Goal: Task Accomplishment & Management: Use online tool/utility

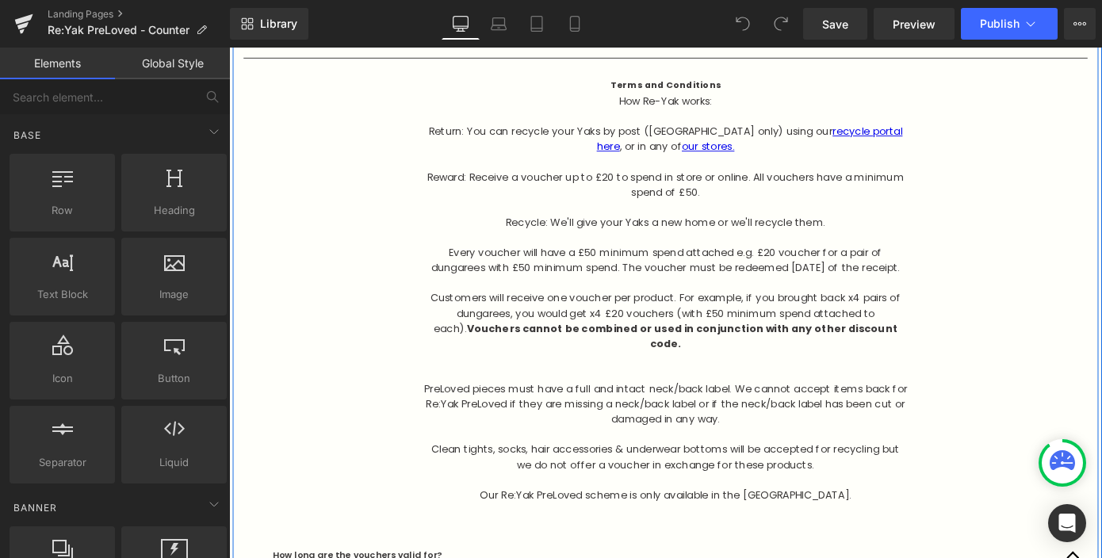
scroll to position [3075, 0]
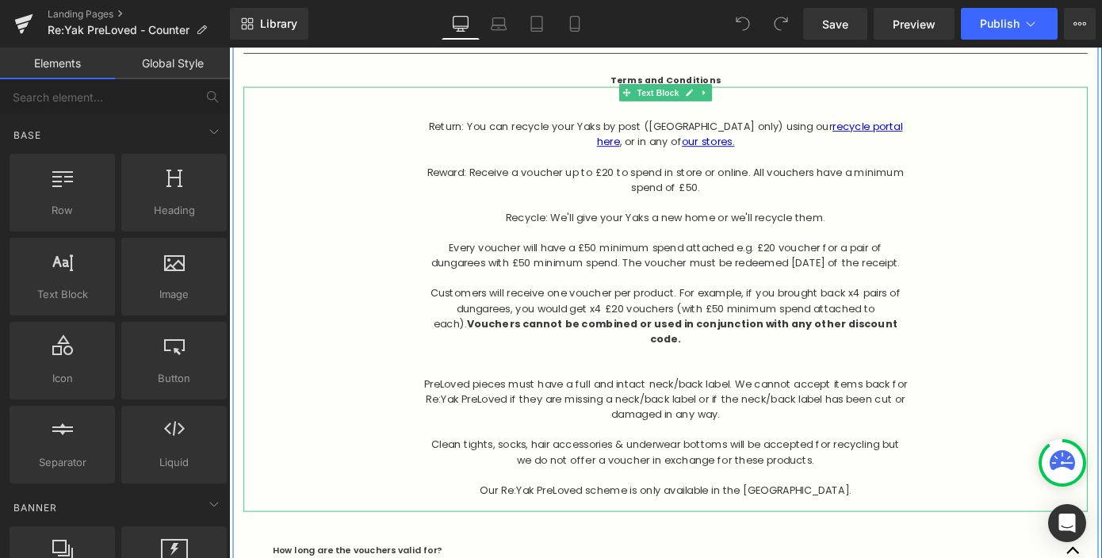
click at [718, 133] on p "Return: You can recycle your Yaks by post ([GEOGRAPHIC_DATA] only) using our re…" at bounding box center [708, 143] width 531 height 33
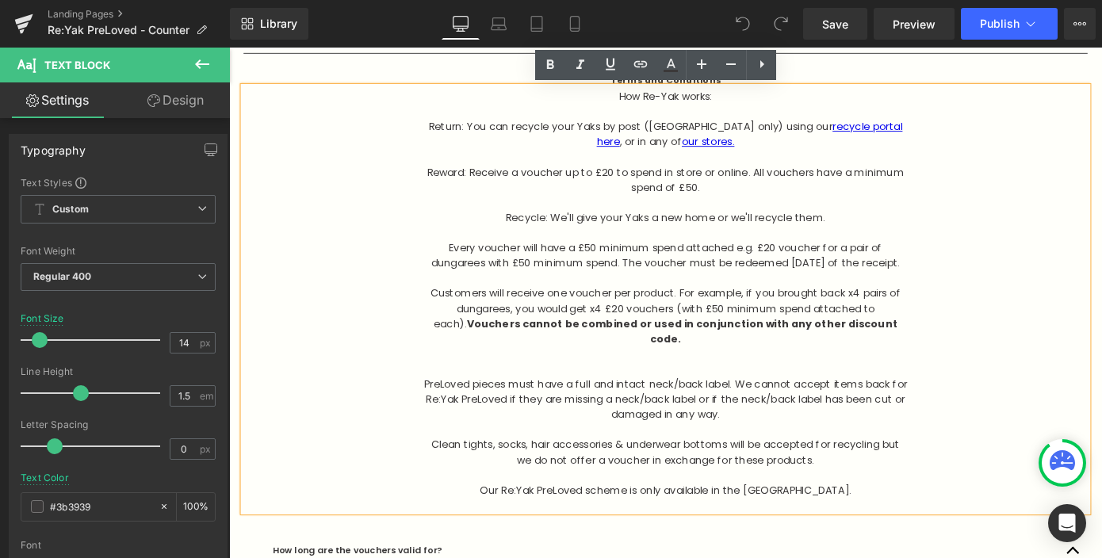
click at [767, 200] on p "Reward: Receive a voucher up to £20 to spend in store or online. All vouchers h…" at bounding box center [708, 193] width 531 height 33
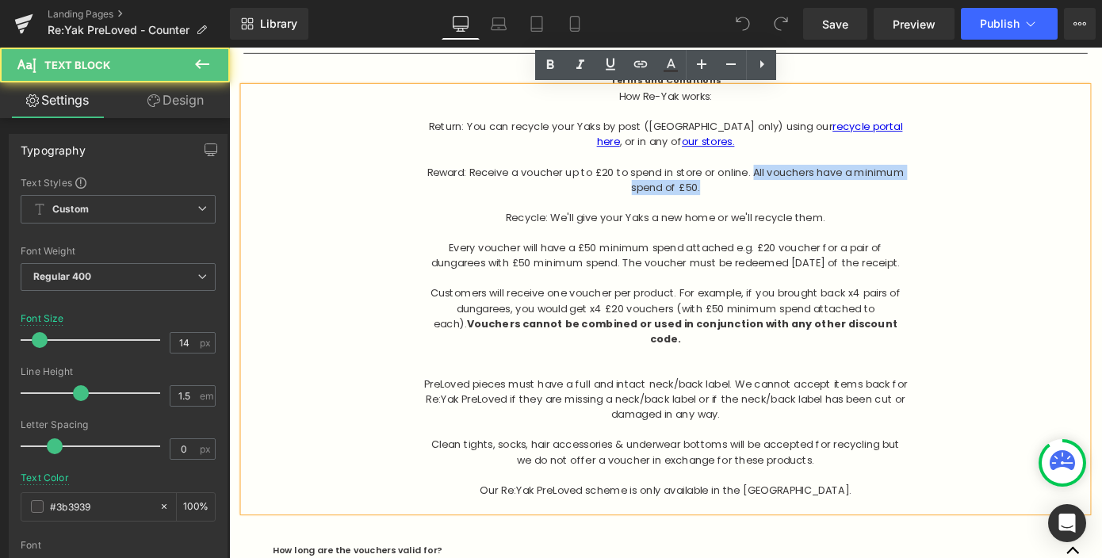
drag, startPoint x: 767, startPoint y: 200, endPoint x: 803, endPoint y: 184, distance: 39.8
click at [803, 184] on p "Reward: Receive a voucher up to £20 to spend in store or online. All vouchers h…" at bounding box center [708, 193] width 531 height 33
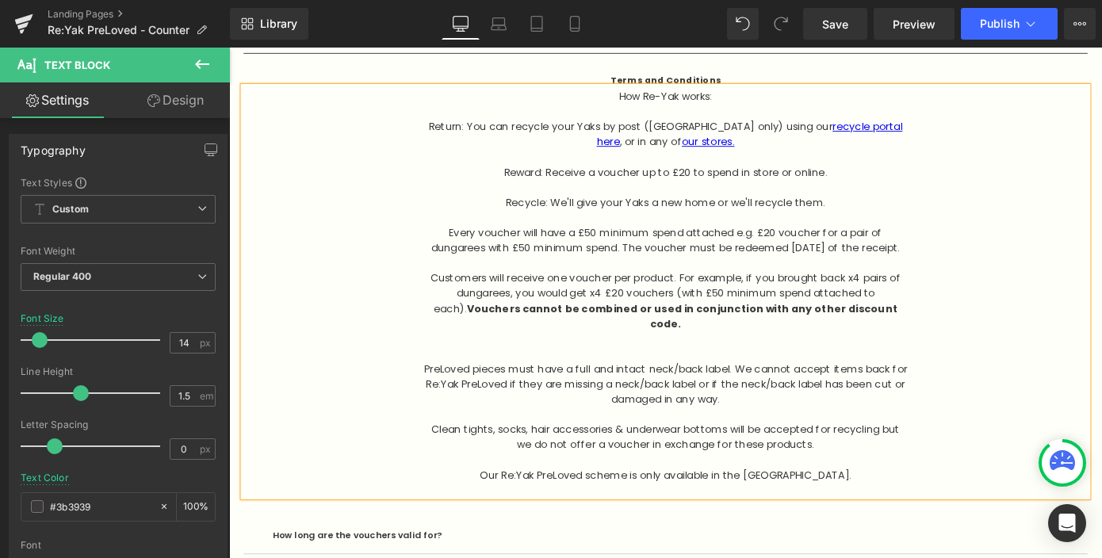
click at [749, 293] on p at bounding box center [708, 285] width 531 height 17
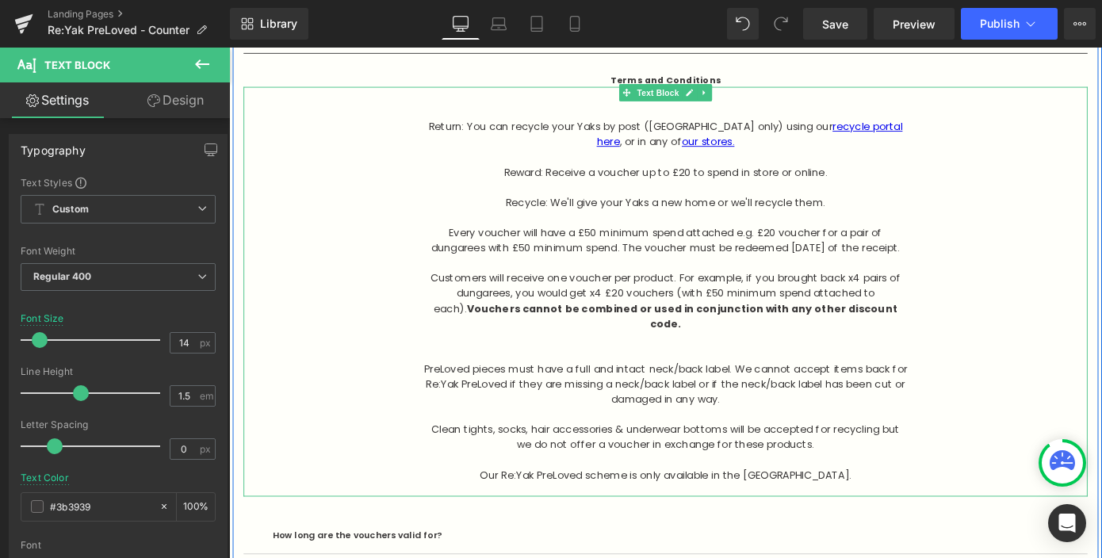
scroll to position [3043, 0]
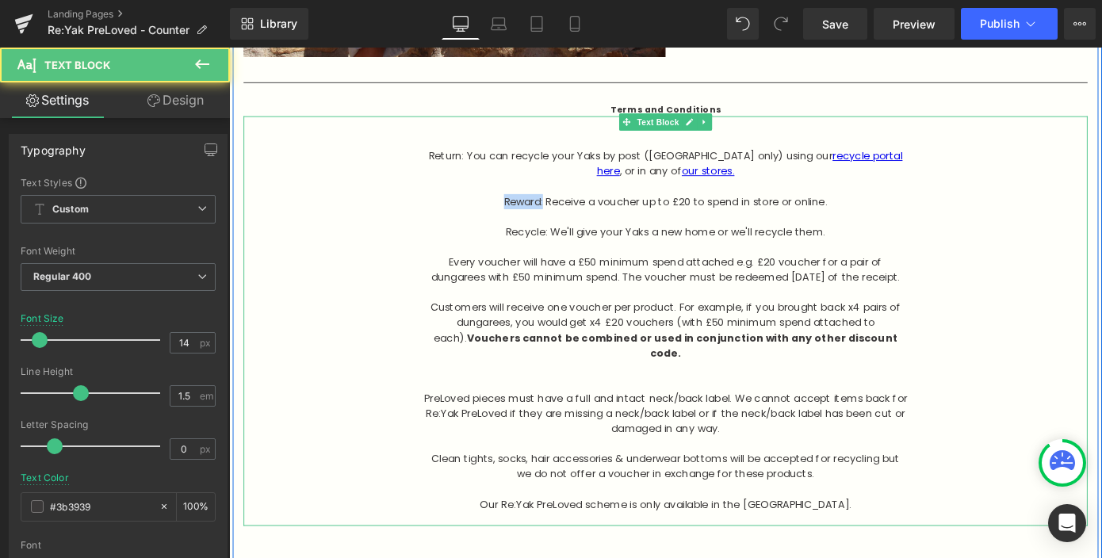
drag, startPoint x: 576, startPoint y: 214, endPoint x: 491, endPoint y: 213, distance: 84.8
click at [491, 214] on p "Reward: Receive a voucher up to £20 to spend in store or online." at bounding box center [708, 216] width 531 height 17
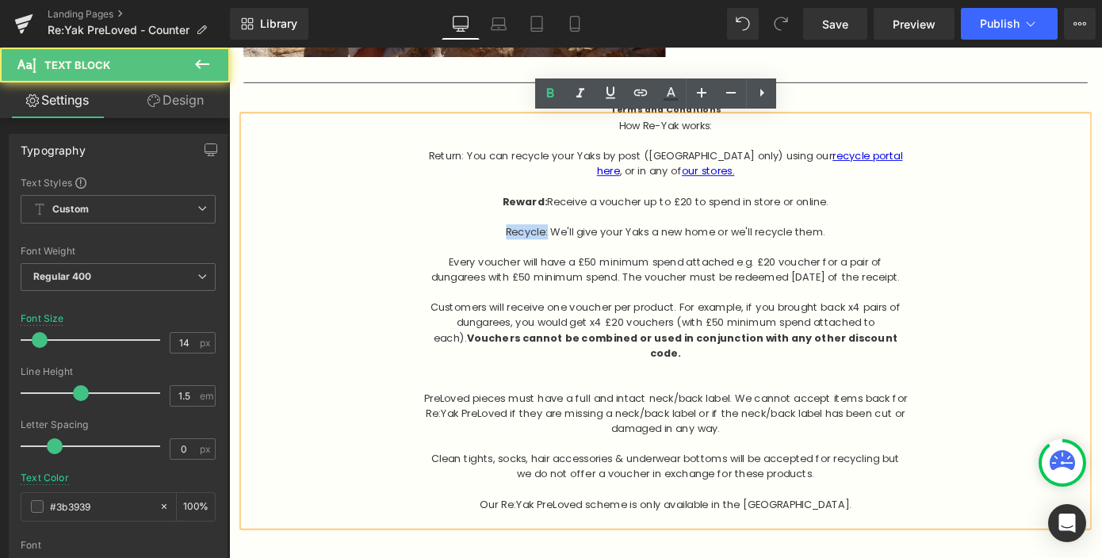
drag, startPoint x: 583, startPoint y: 249, endPoint x: 505, endPoint y: 249, distance: 77.7
click at [507, 249] on p "Recycle: We'll give your Yaks a new home or we'll recycle them." at bounding box center [708, 250] width 531 height 17
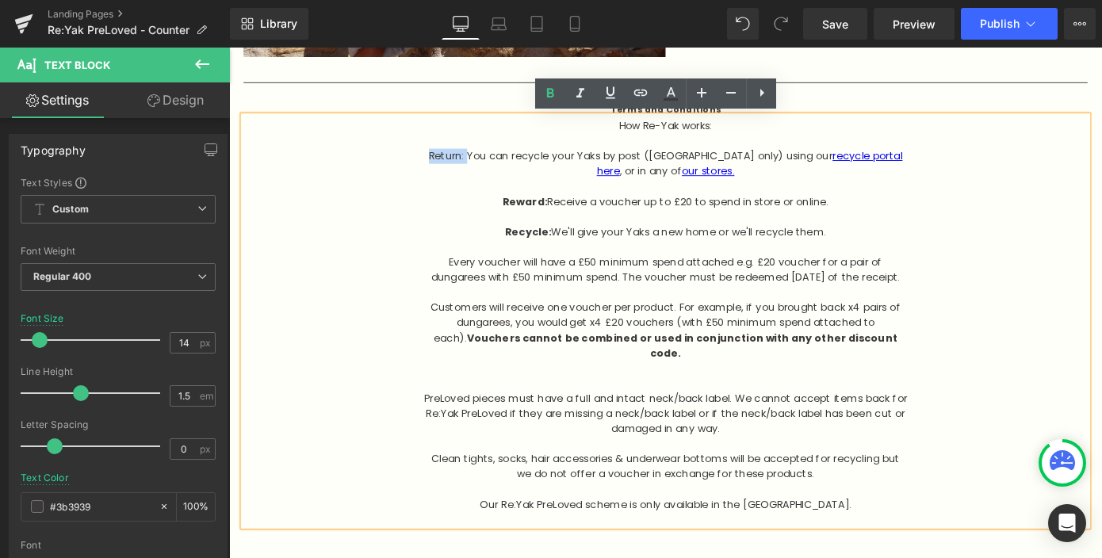
drag, startPoint x: 494, startPoint y: 167, endPoint x: 400, endPoint y: 167, distance: 94.3
click at [402, 167] on div "How Re-Yak works: Return: You can recycle your Yaks by post ([GEOGRAPHIC_DATA] …" at bounding box center [708, 348] width 927 height 450
click at [508, 308] on p "Every voucher will have a £50 minimum spend attached e.g. £20 voucher for a pai…" at bounding box center [708, 291] width 531 height 33
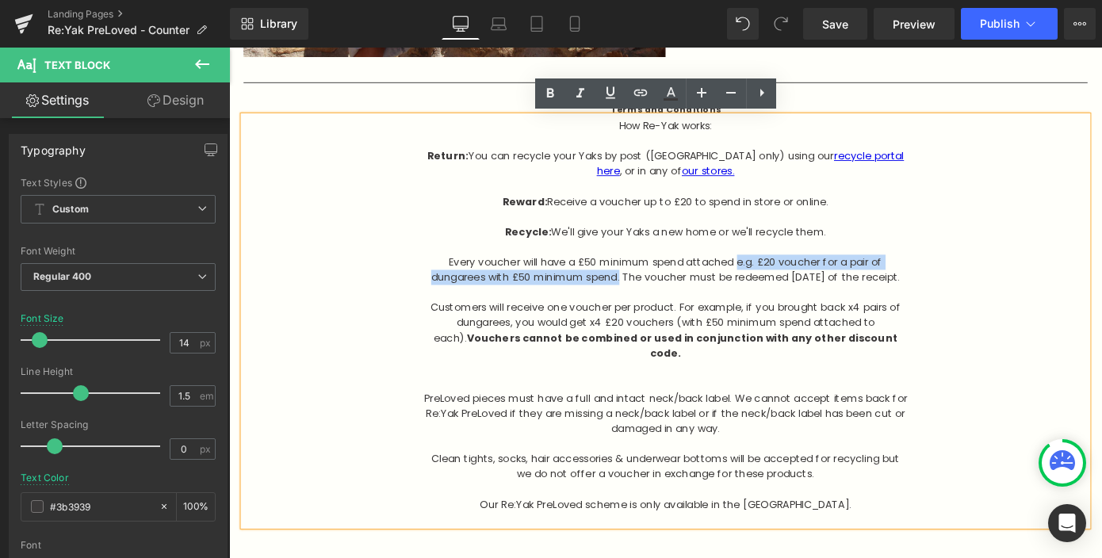
drag, startPoint x: 788, startPoint y: 279, endPoint x: 658, endPoint y: 305, distance: 132.6
click at [658, 306] on p "Every voucher will have a £50 minimum spend attached e.g. £20 voucher for a pai…" at bounding box center [708, 291] width 531 height 33
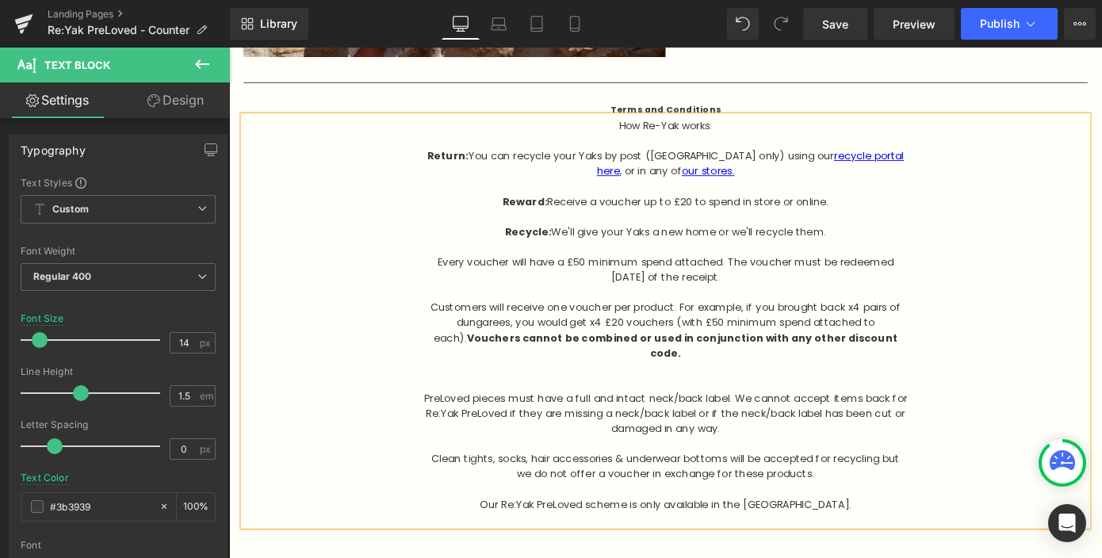
click at [423, 341] on div "How Re-Yak works: Return: You can recycle your Yaks by post ([GEOGRAPHIC_DATA] …" at bounding box center [708, 348] width 927 height 450
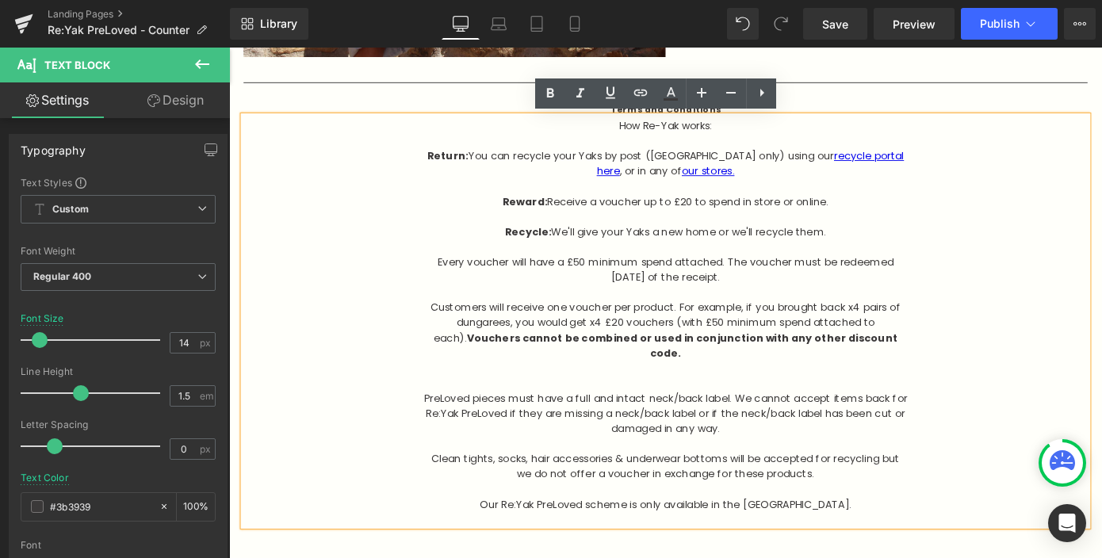
click at [598, 281] on p "Every voucher will have a £50 minimum spend attached. The voucher must be redee…" at bounding box center [708, 291] width 531 height 33
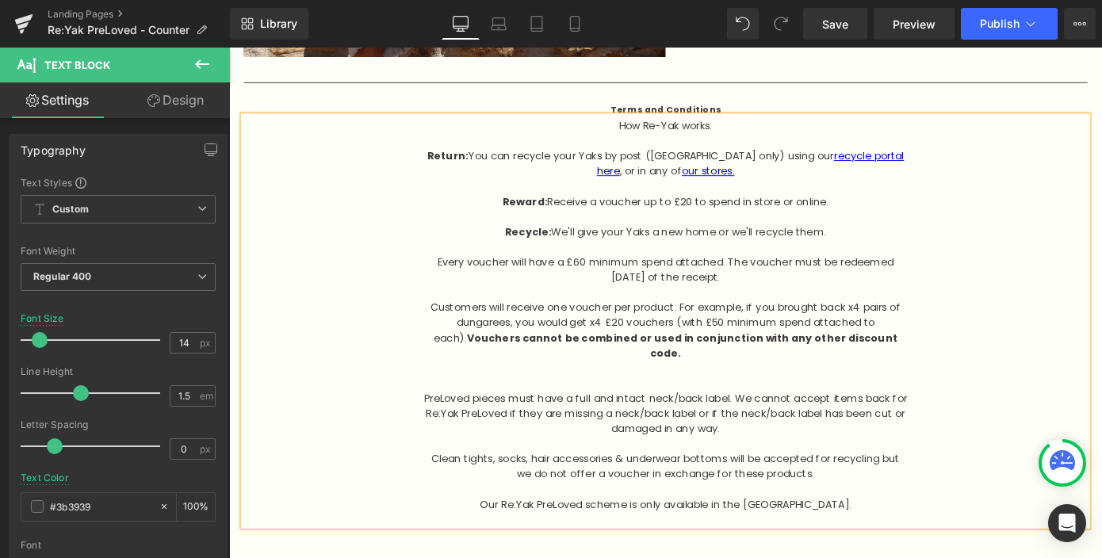
click at [568, 336] on p "Customers will receive one voucher per product. For example, if you brought bac…" at bounding box center [708, 358] width 531 height 67
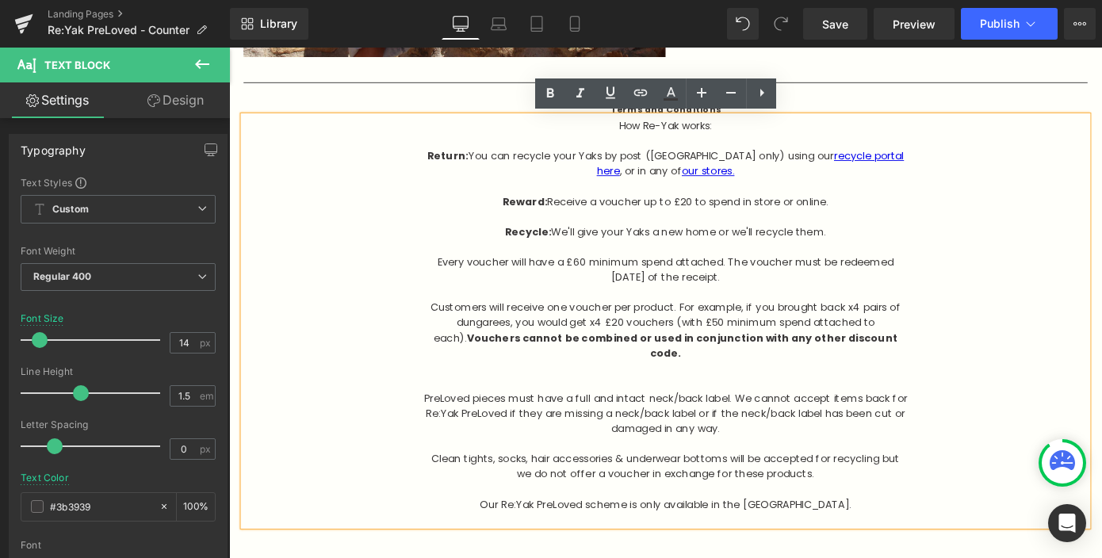
click at [425, 344] on div "How Re-Yak works: Return: You can recycle your Yaks by post ([GEOGRAPHIC_DATA] …" at bounding box center [708, 348] width 927 height 450
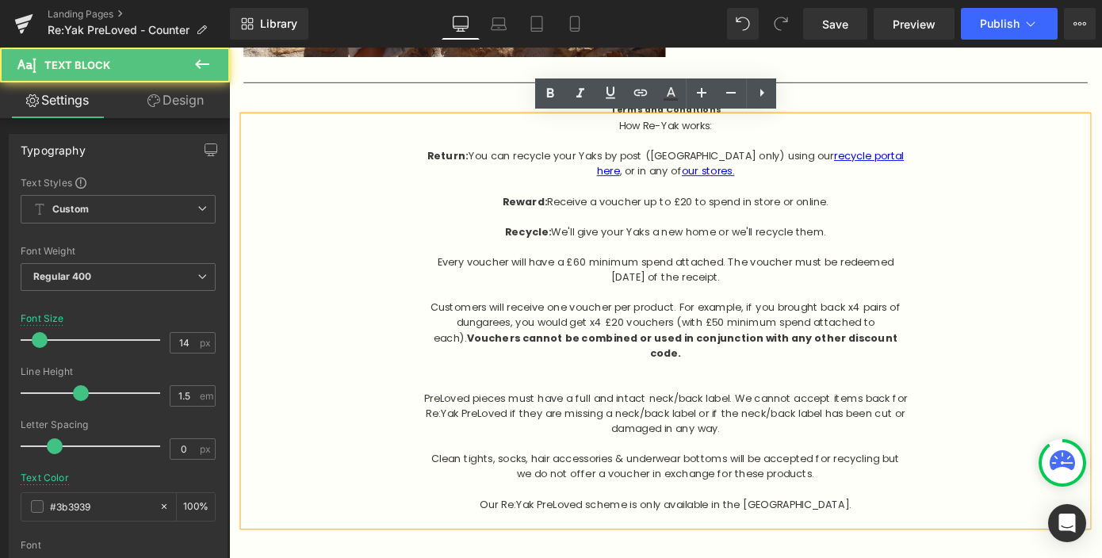
click at [428, 329] on div "How Re-Yak works: Return: You can recycle your Yaks by post ([GEOGRAPHIC_DATA] …" at bounding box center [708, 348] width 927 height 450
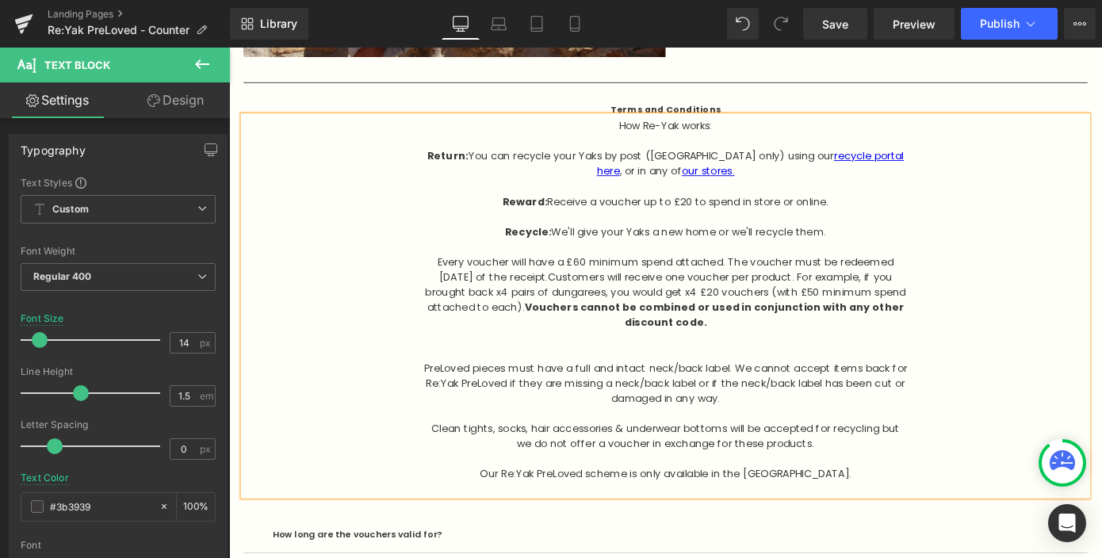
click at [789, 344] on p "Every voucher will have a £60 minimum spend attached. The voucher must be redee…" at bounding box center [708, 316] width 531 height 83
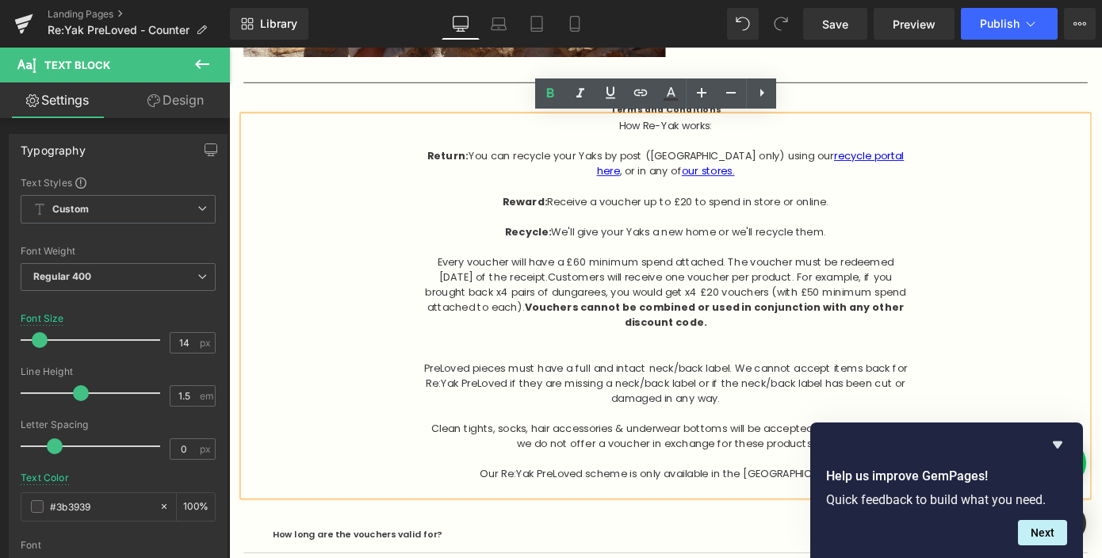
click at [760, 315] on span "Customers will receive one voucher per product. For example, if you brought bac…" at bounding box center [709, 316] width 528 height 49
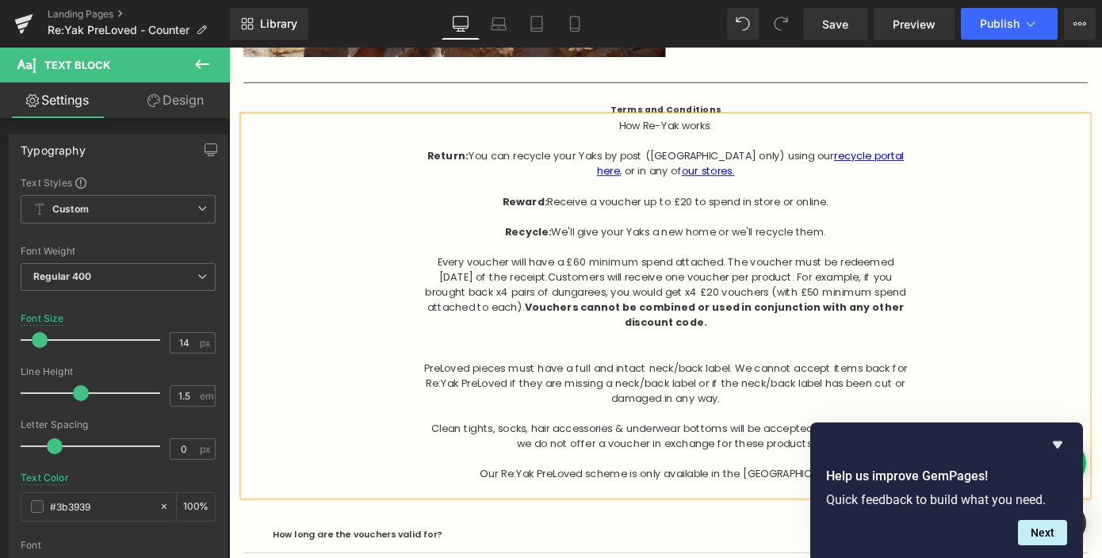
click at [866, 315] on span "Customers will receive one voucher per product. For example, if you brought bac…" at bounding box center [709, 316] width 528 height 49
click at [802, 349] on p "Every voucher will have a £60 minimum spend attached. The voucher must be redee…" at bounding box center [708, 316] width 531 height 83
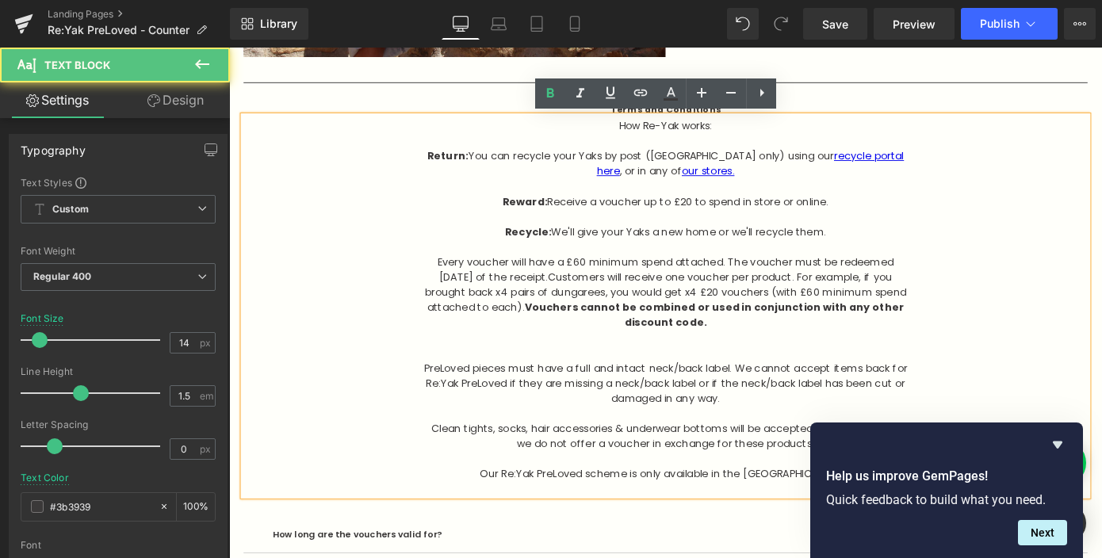
click at [570, 384] on p "PreLoved pieces must have a full and intact neck/back label. We cannot accept i…" at bounding box center [708, 399] width 531 height 83
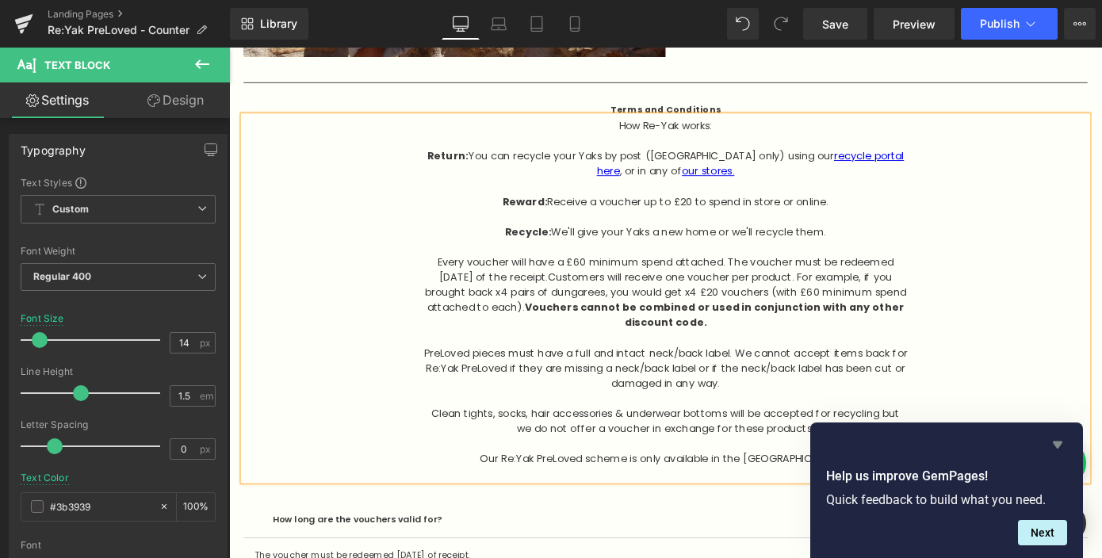
click at [1055, 443] on icon "Hide survey" at bounding box center [1058, 445] width 10 height 7
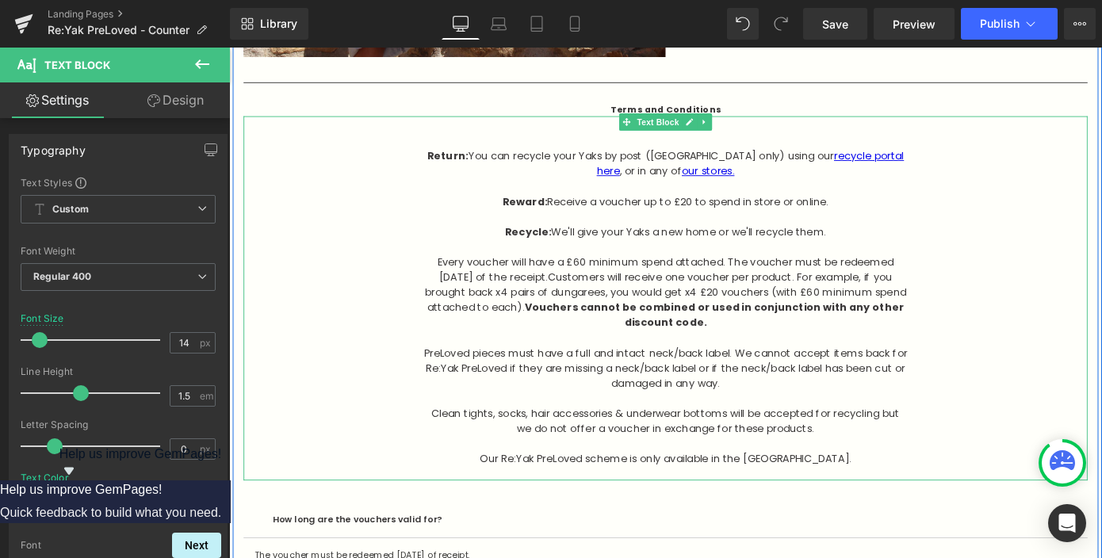
click at [709, 461] on p "Clean tights, socks, hair accessories & underwear bottoms will be accepted for …" at bounding box center [708, 458] width 531 height 33
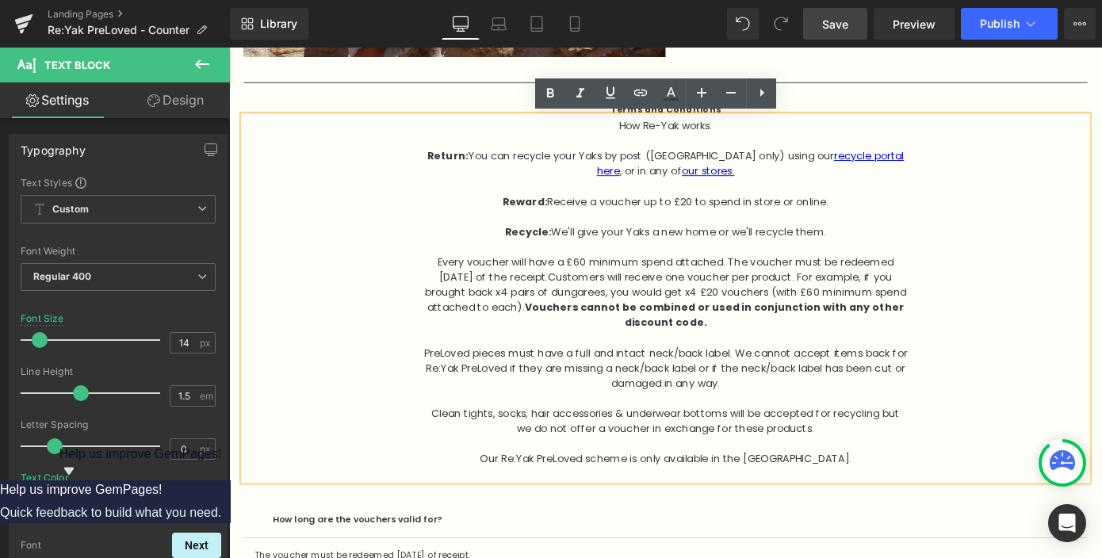
click at [832, 27] on span "Save" at bounding box center [835, 24] width 26 height 17
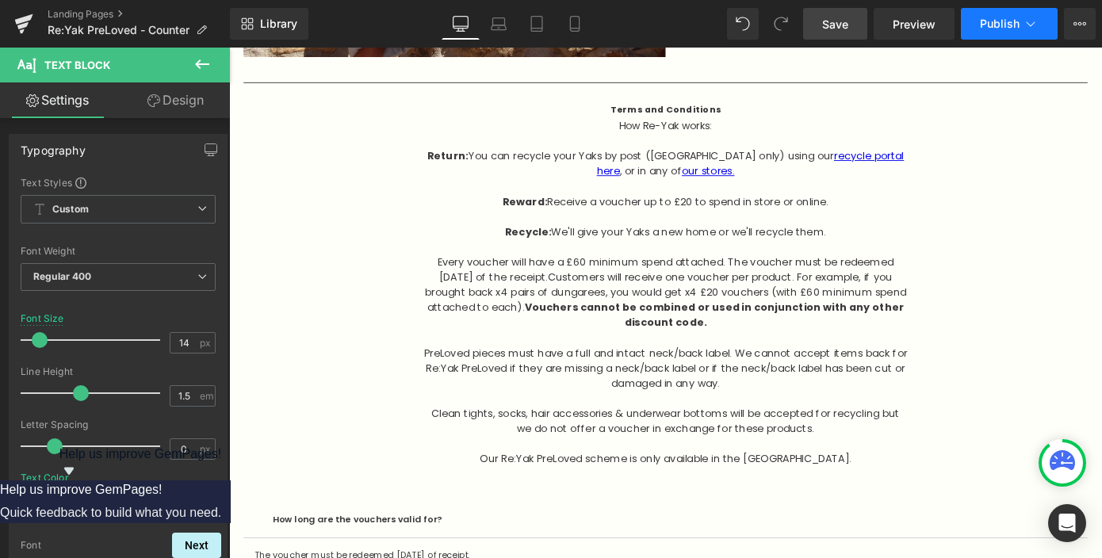
click at [1035, 33] on button "Publish" at bounding box center [1009, 24] width 97 height 32
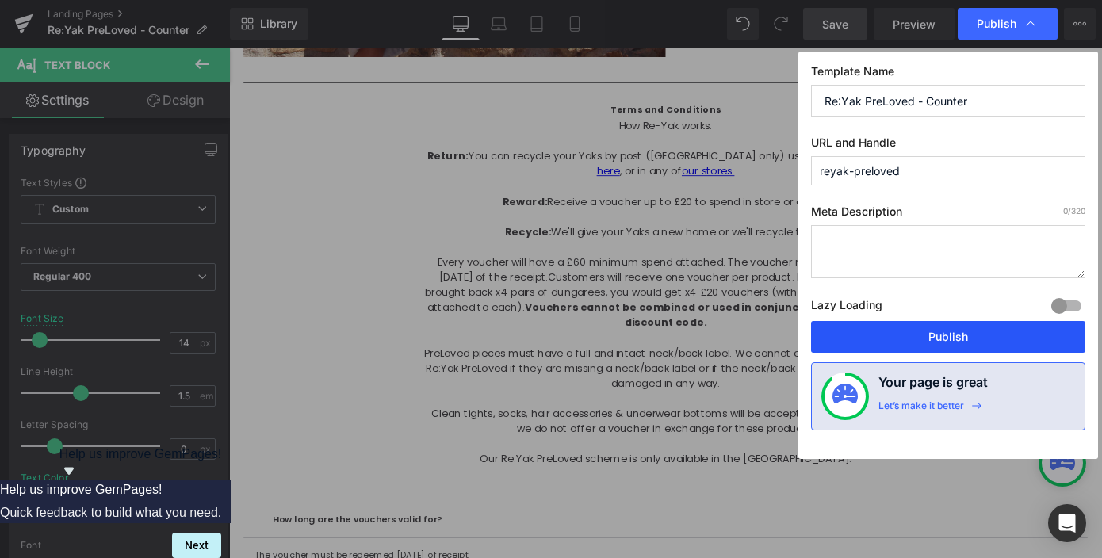
click at [904, 329] on button "Publish" at bounding box center [948, 337] width 274 height 32
